Goal: Check status

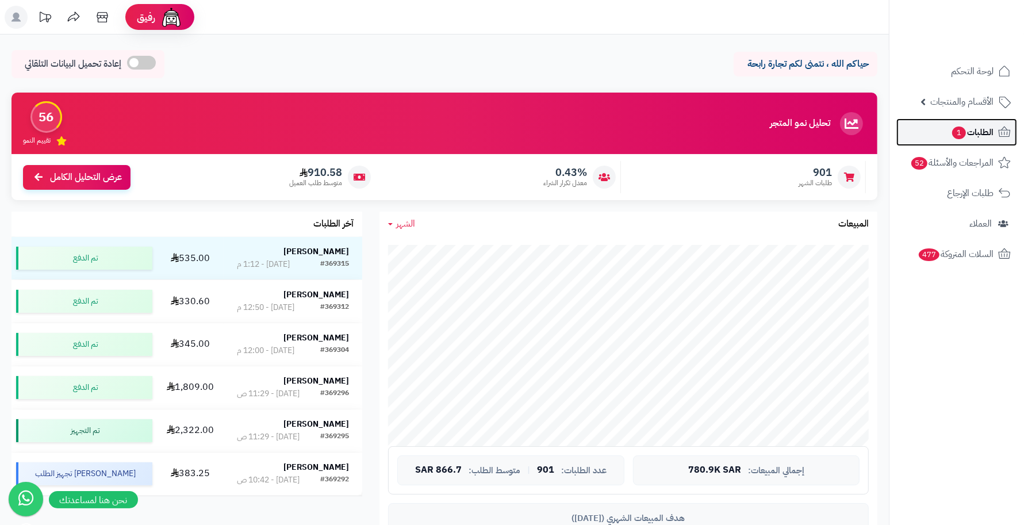
click at [990, 125] on span "الطلبات 1" at bounding box center [972, 132] width 43 height 16
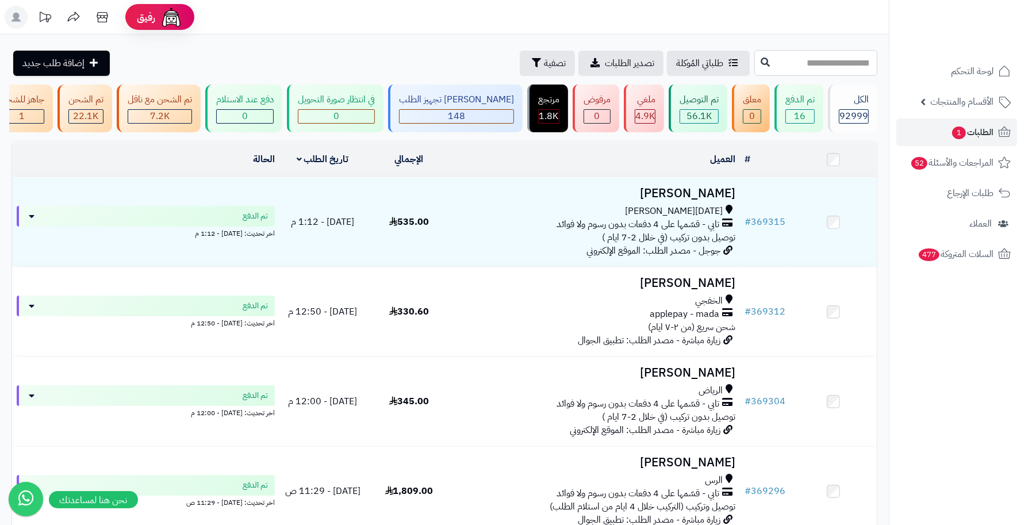
click at [831, 66] on input "text" at bounding box center [816, 63] width 123 height 26
type input "******"
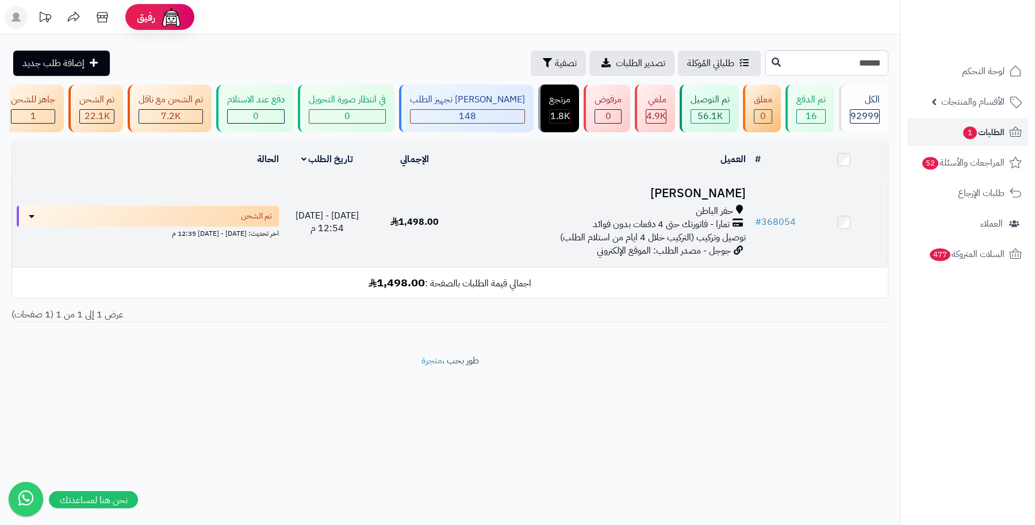
click at [724, 197] on h3 "منال المطيري" at bounding box center [605, 193] width 282 height 13
